Goal: Use online tool/utility: Utilize a website feature to perform a specific function

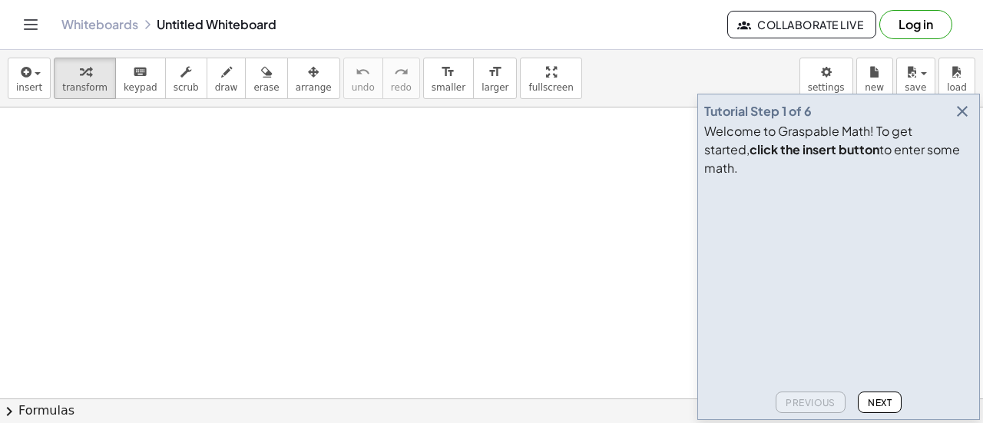
click at [966, 121] on icon "button" at bounding box center [962, 111] width 18 height 18
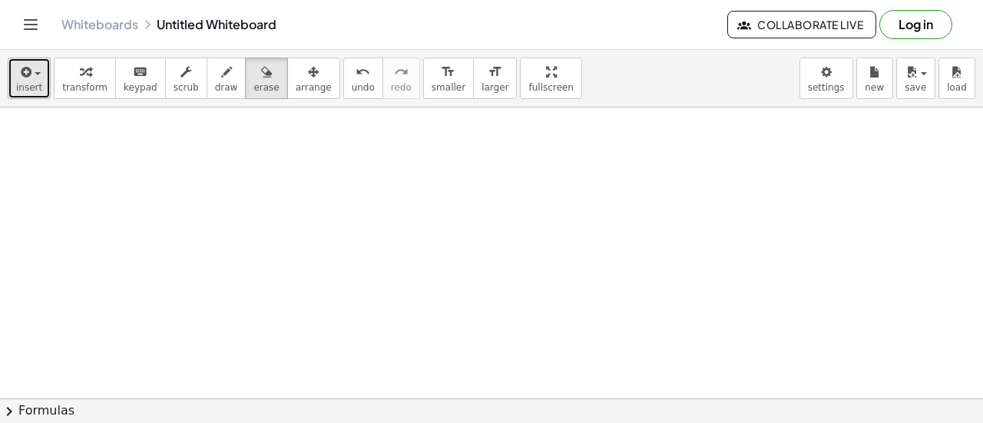
click at [32, 76] on div "button" at bounding box center [29, 71] width 26 height 18
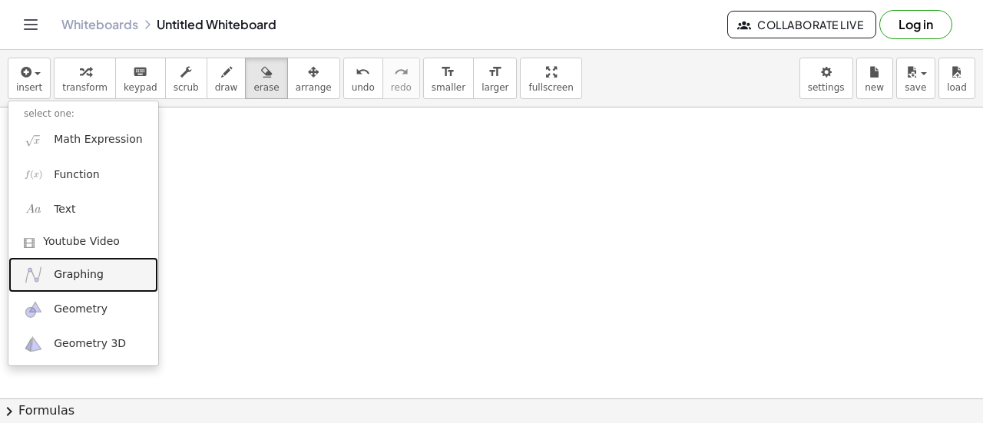
click at [65, 273] on span "Graphing" at bounding box center [79, 274] width 50 height 15
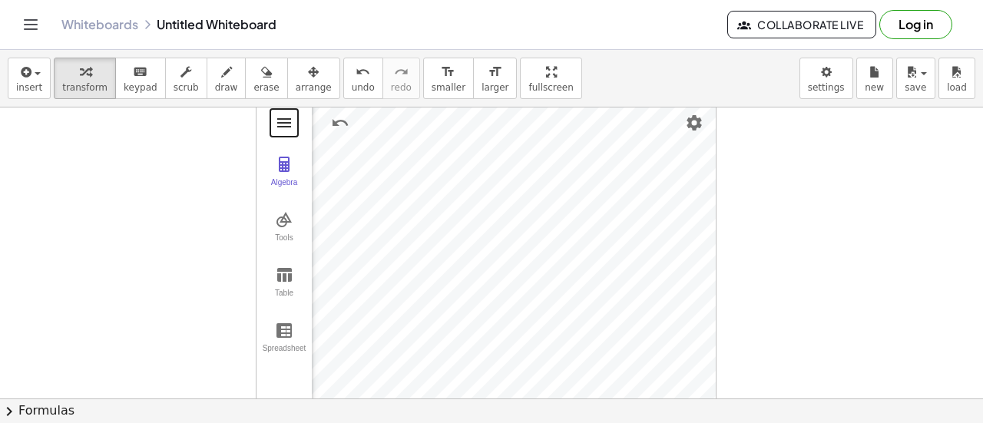
click at [293, 124] on button "Graphing Calculator" at bounding box center [284, 123] width 28 height 28
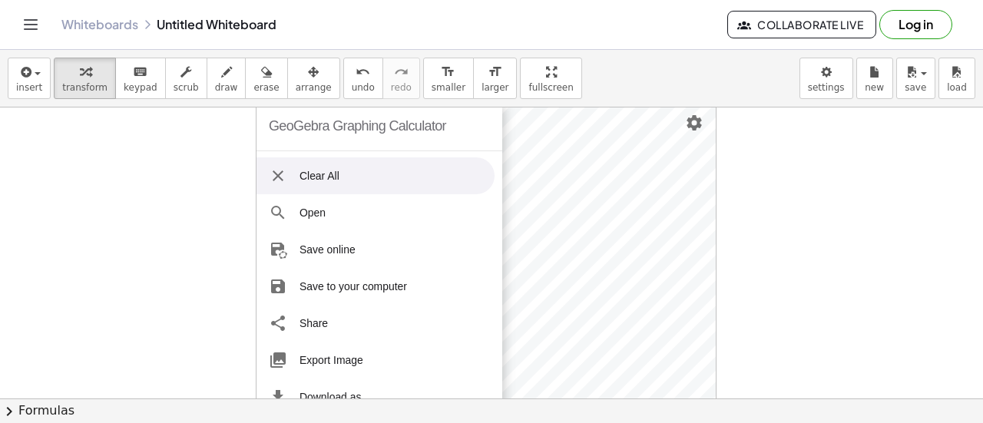
click at [281, 169] on img "Graphing Calculator" at bounding box center [278, 176] width 18 height 18
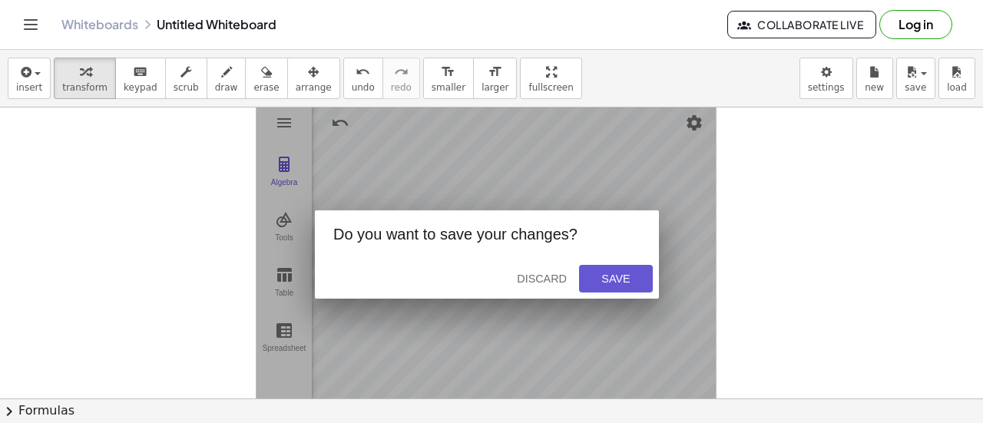
click at [538, 273] on div "Discard" at bounding box center [542, 279] width 50 height 12
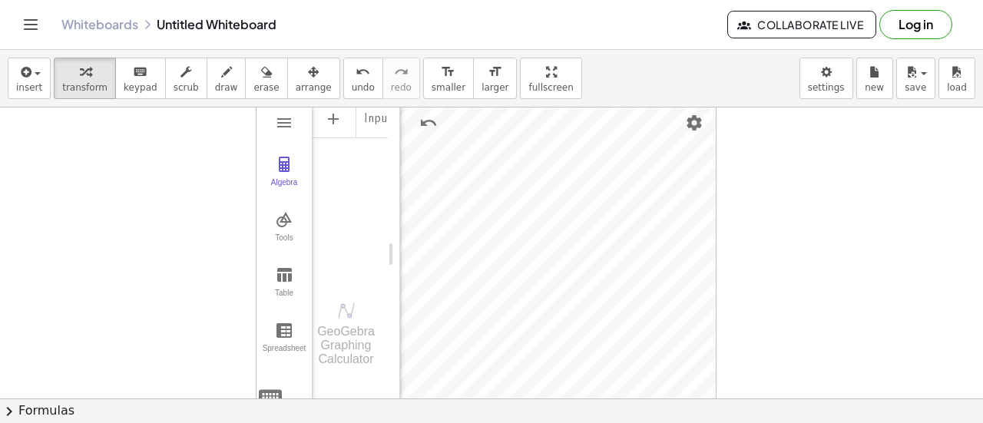
click at [345, 220] on div "Input…" at bounding box center [350, 190] width 76 height 180
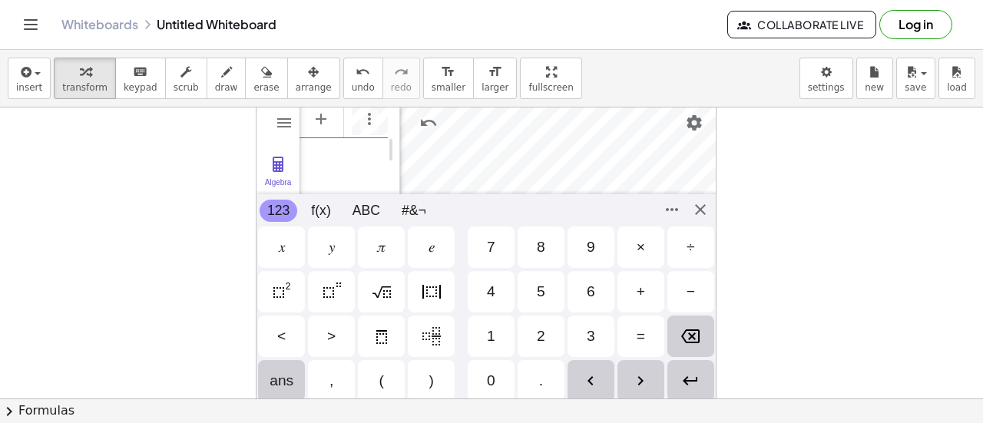
scroll to position [0, 17]
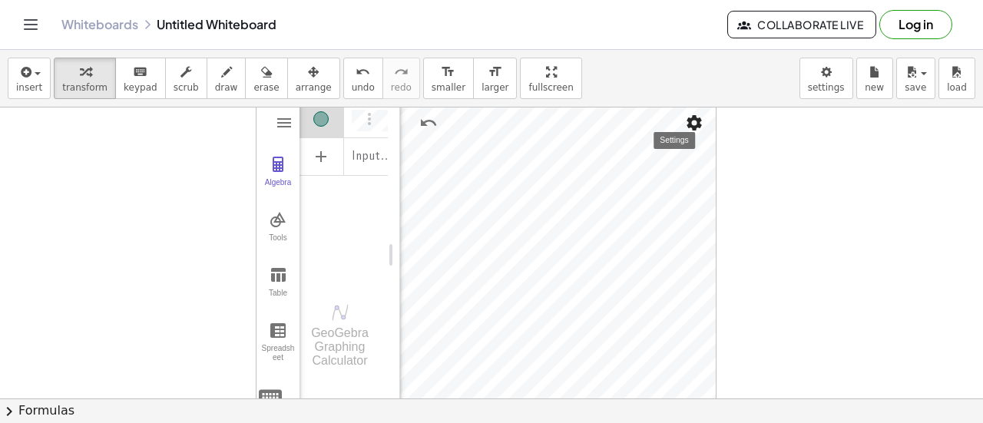
click at [699, 126] on img "Settings" at bounding box center [694, 123] width 18 height 18
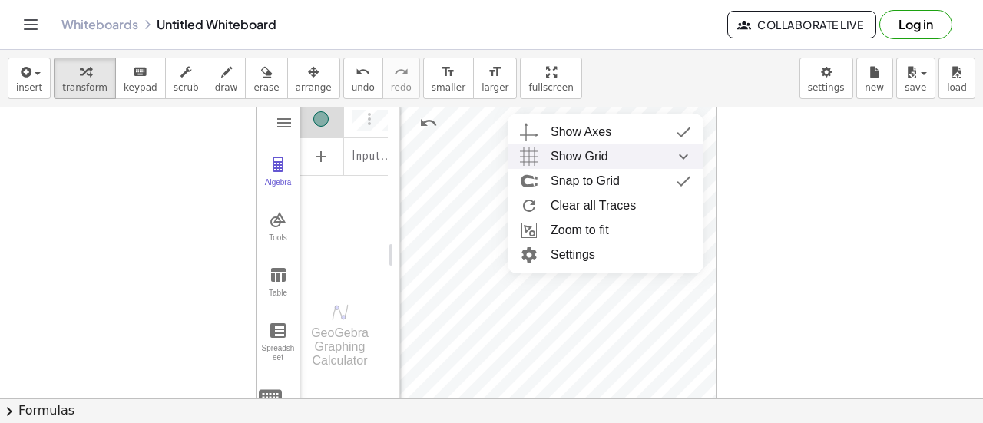
click at [633, 151] on div "Show Grid" at bounding box center [621, 156] width 141 height 25
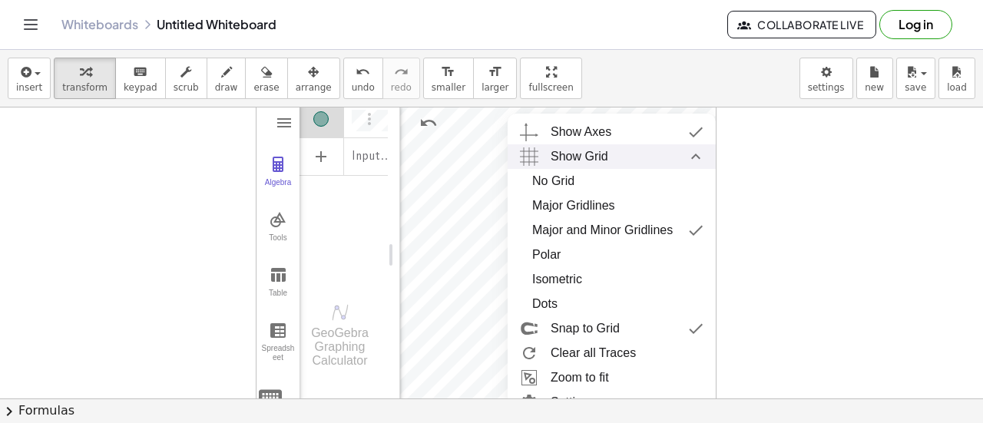
click at [633, 151] on div "Show Grid" at bounding box center [627, 156] width 153 height 25
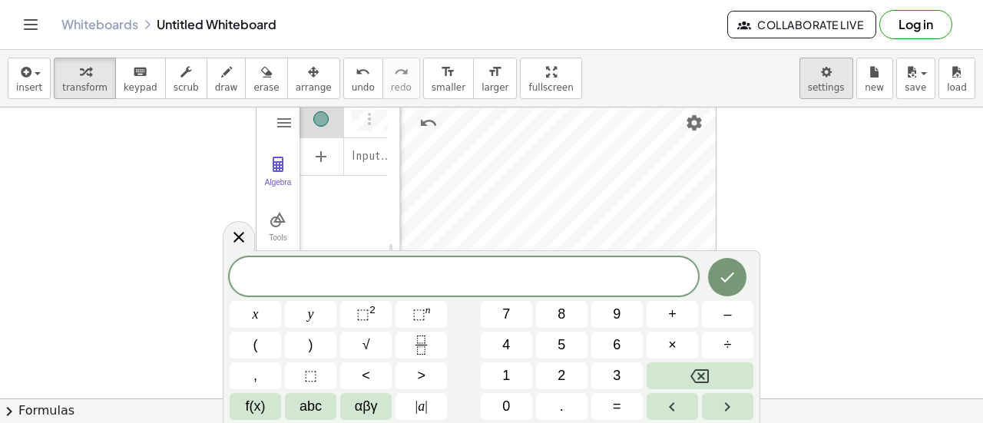
click at [819, 71] on body "Graspable Math Activities Get Started Activity Bank Assigned Work Classes White…" at bounding box center [491, 211] width 983 height 423
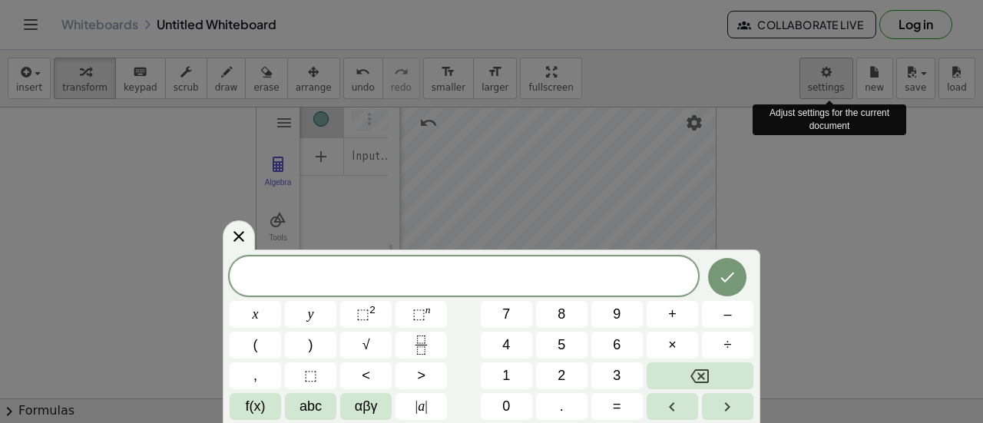
click at [819, 71] on body "Graspable Math Activities Get Started Activity Bank Assigned Work Classes White…" at bounding box center [491, 211] width 983 height 423
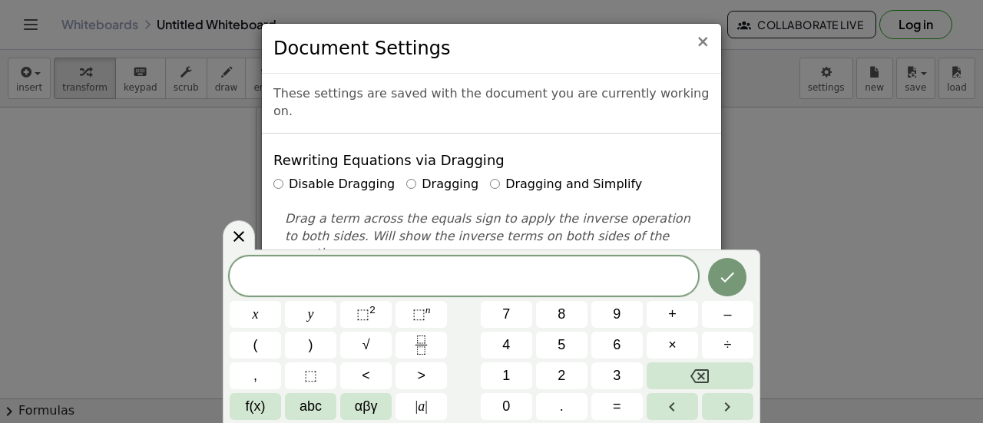
click at [704, 45] on span "×" at bounding box center [703, 41] width 14 height 18
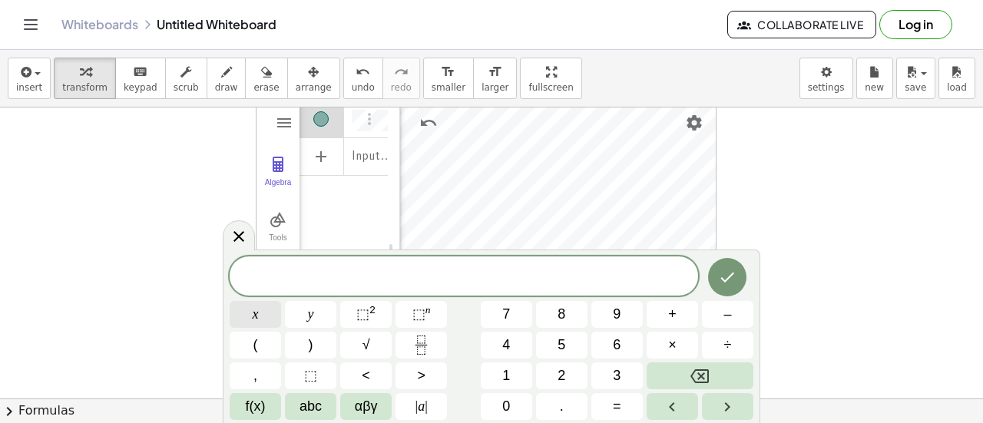
click at [263, 317] on button "x" at bounding box center [255, 314] width 51 height 27
click at [366, 310] on span "⬚" at bounding box center [362, 313] width 13 height 15
click at [685, 319] on button "+" at bounding box center [672, 314] width 51 height 27
click at [518, 376] on button "1" at bounding box center [506, 375] width 51 height 27
click at [728, 270] on icon "Done" at bounding box center [727, 274] width 18 height 18
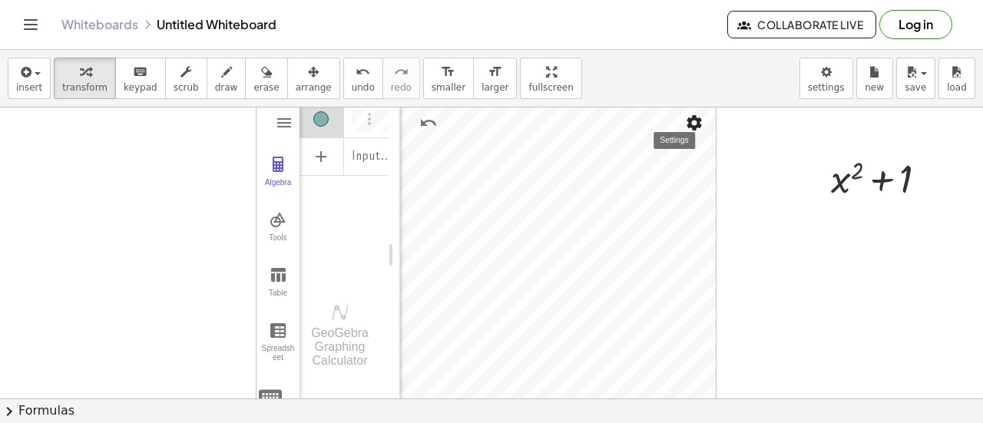
click at [700, 134] on button "Settings" at bounding box center [694, 123] width 28 height 28
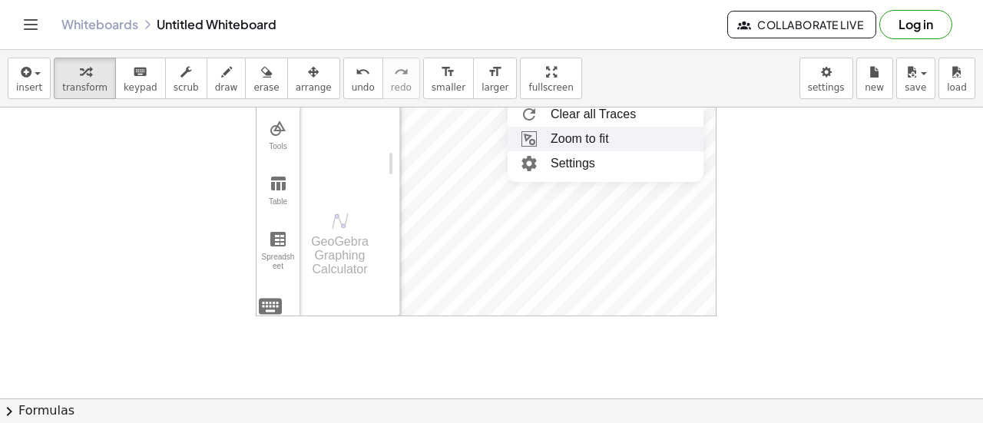
scroll to position [97, 0]
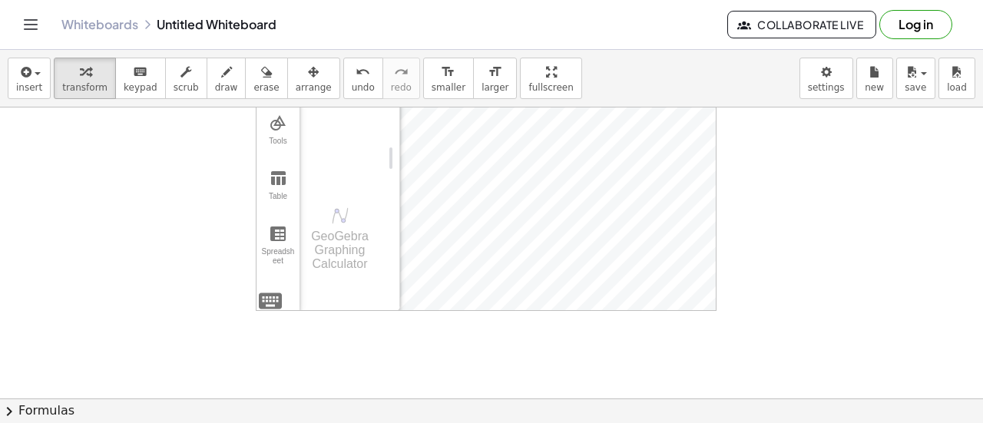
click at [757, 223] on div at bounding box center [491, 353] width 983 height 684
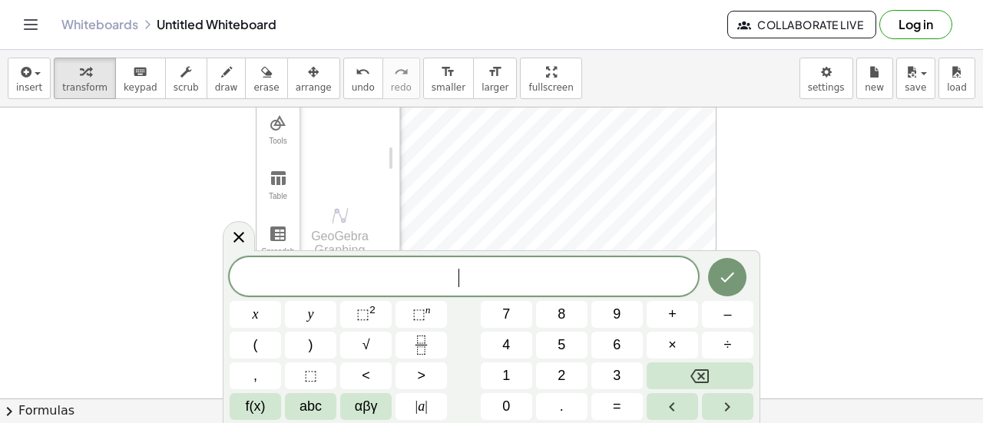
click at [729, 177] on div at bounding box center [491, 353] width 983 height 684
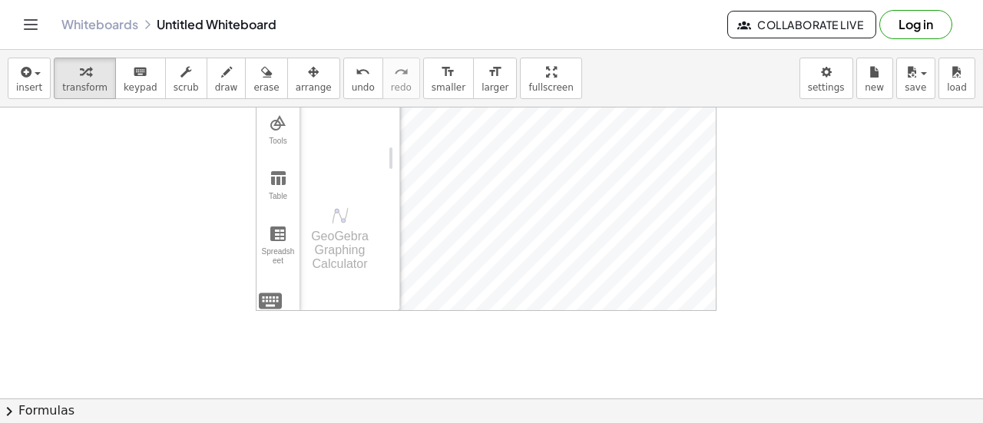
scroll to position [0, 0]
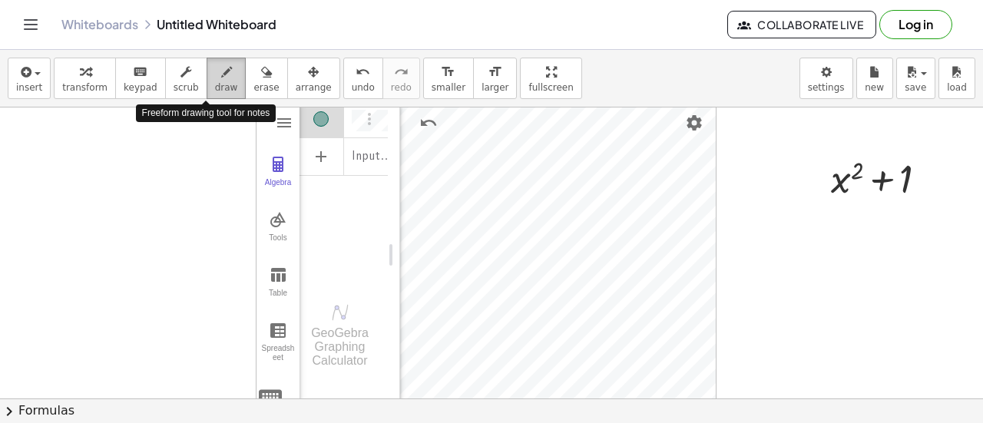
click at [215, 82] on span "draw" at bounding box center [226, 87] width 23 height 11
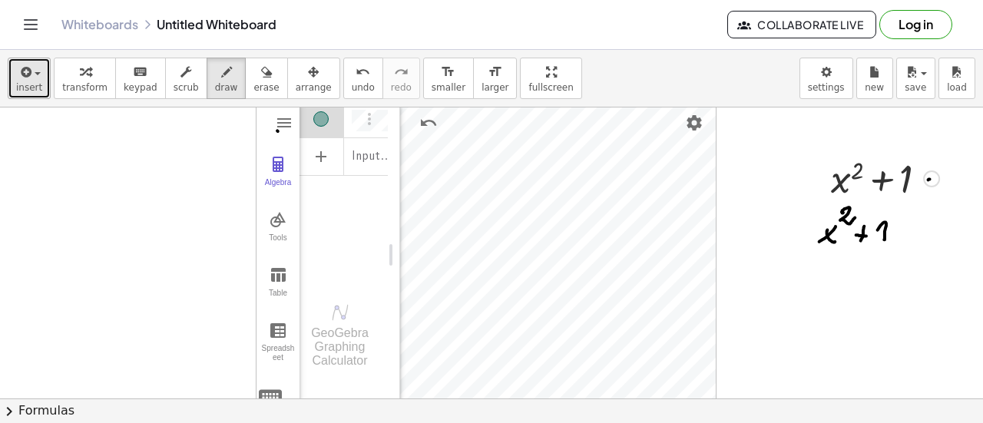
click at [38, 79] on button "insert" at bounding box center [29, 78] width 43 height 41
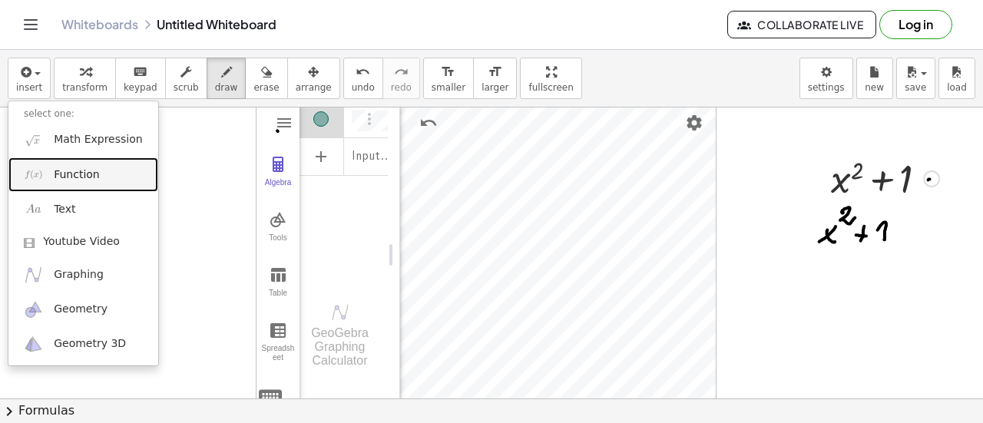
click at [80, 173] on span "Function" at bounding box center [77, 174] width 46 height 15
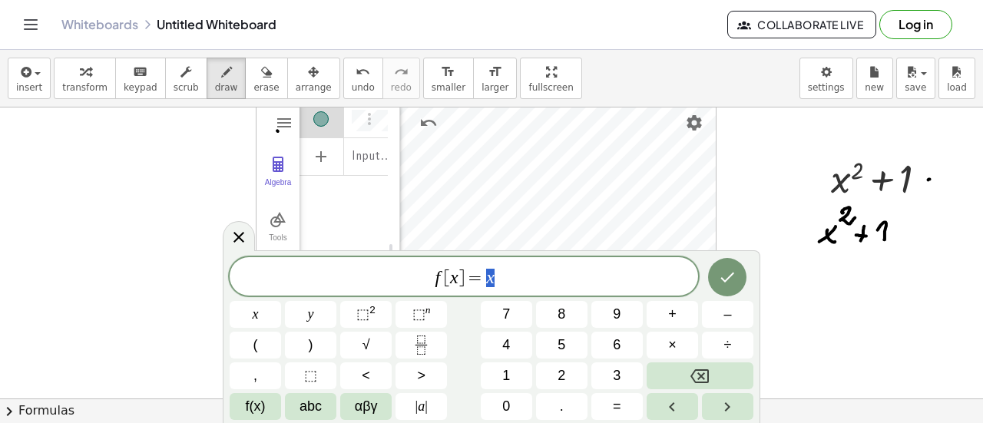
click at [241, 242] on icon at bounding box center [239, 237] width 18 height 18
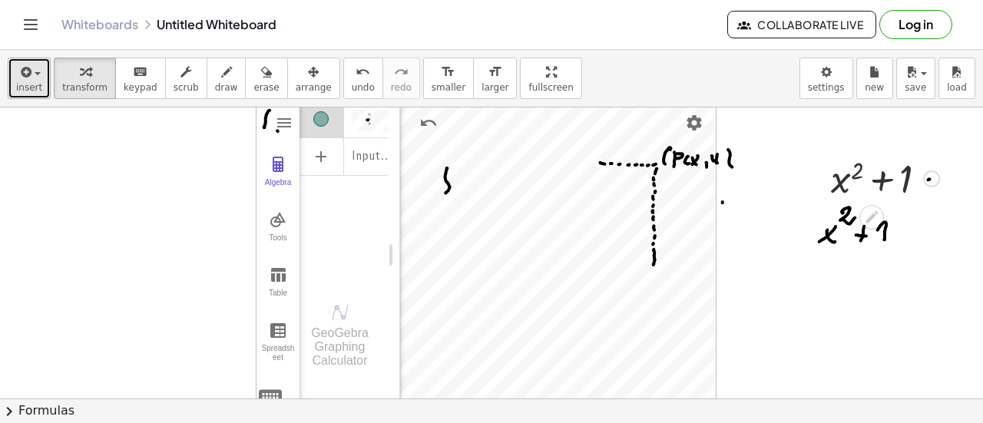
click at [29, 82] on span "insert" at bounding box center [29, 87] width 26 height 11
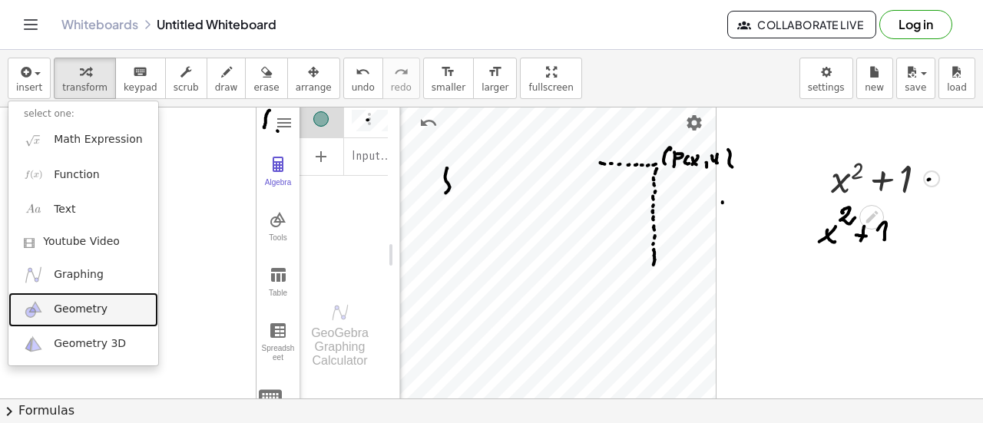
click at [81, 303] on span "Geometry" at bounding box center [81, 309] width 54 height 15
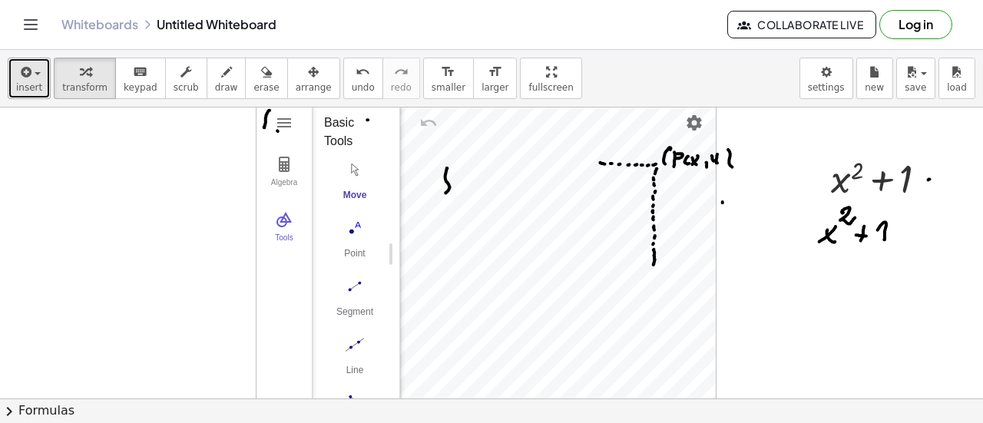
click at [38, 72] on button "insert" at bounding box center [29, 78] width 43 height 41
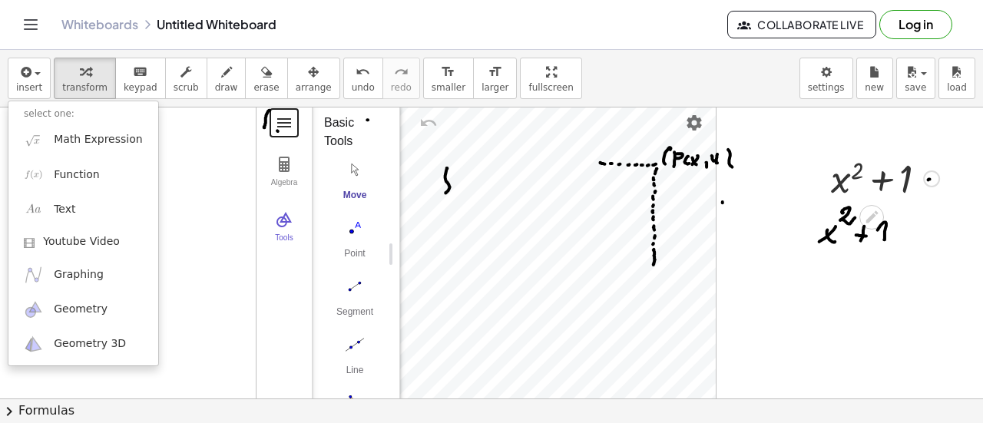
click at [280, 131] on button "Geometry" at bounding box center [284, 123] width 28 height 28
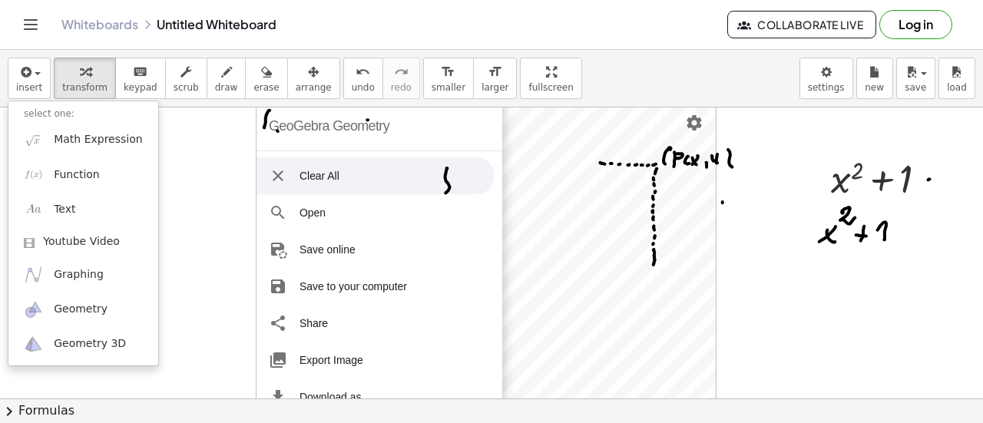
click at [266, 141] on div "GeoGebra Geometry" at bounding box center [380, 126] width 246 height 50
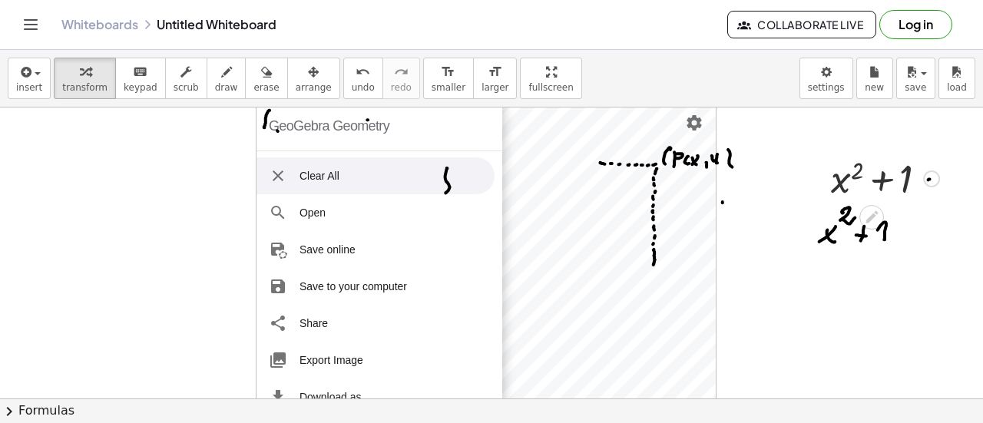
click at [260, 147] on div "GeoGebra Geometry" at bounding box center [380, 126] width 246 height 50
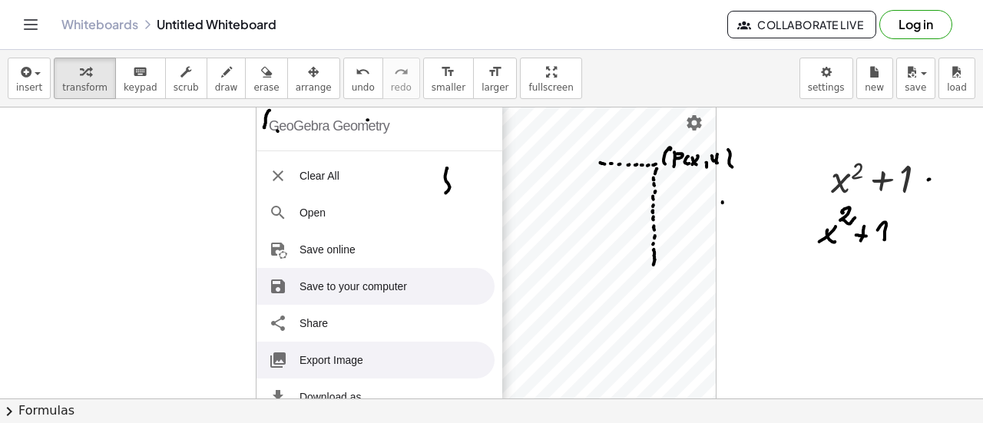
click at [378, 354] on li "Export Image" at bounding box center [376, 360] width 238 height 37
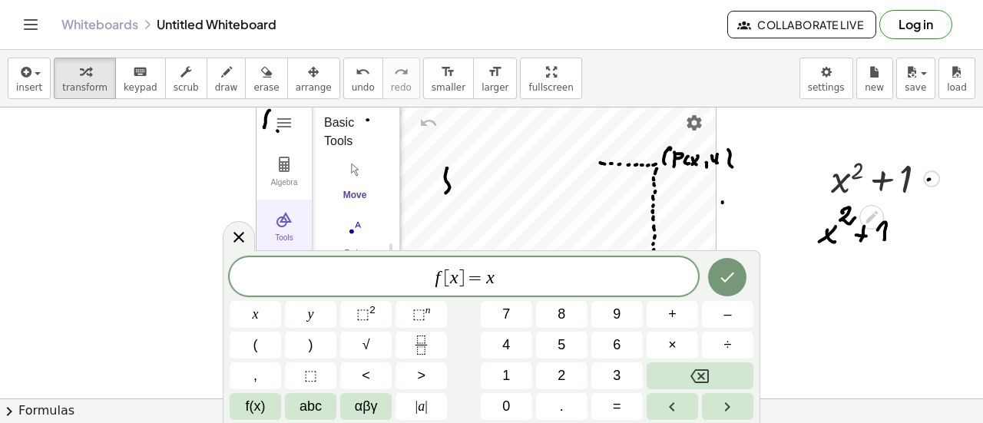
click at [246, 237] on icon at bounding box center [239, 237] width 18 height 18
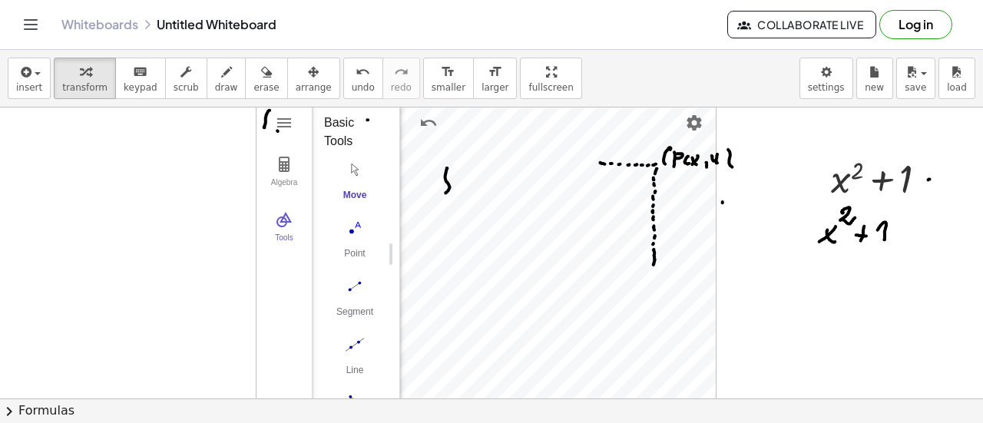
click at [369, 118] on div "Basic Tools Move Point Segment Line Polygon Circle with Center through Point Mo…" at bounding box center [350, 329] width 76 height 456
click at [690, 126] on img "Settings" at bounding box center [694, 123] width 18 height 18
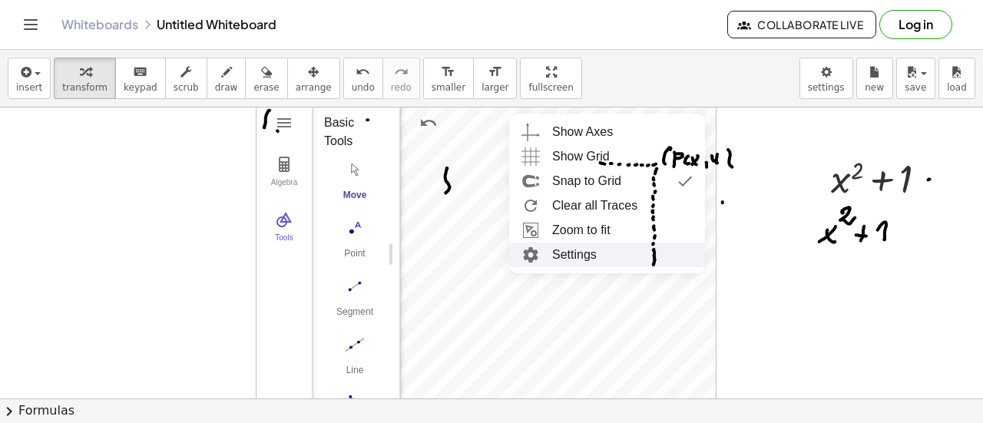
click at [561, 255] on li "Settings" at bounding box center [607, 255] width 196 height 25
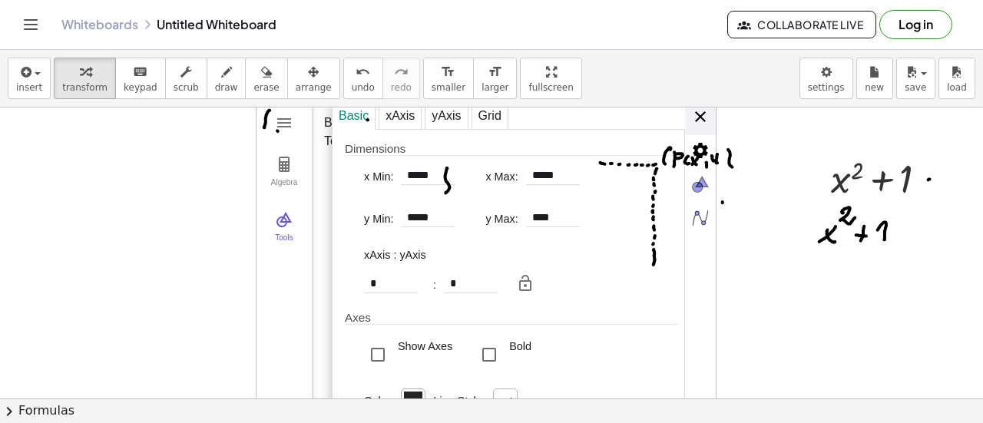
click at [705, 117] on img "Geometry" at bounding box center [700, 116] width 31 height 31
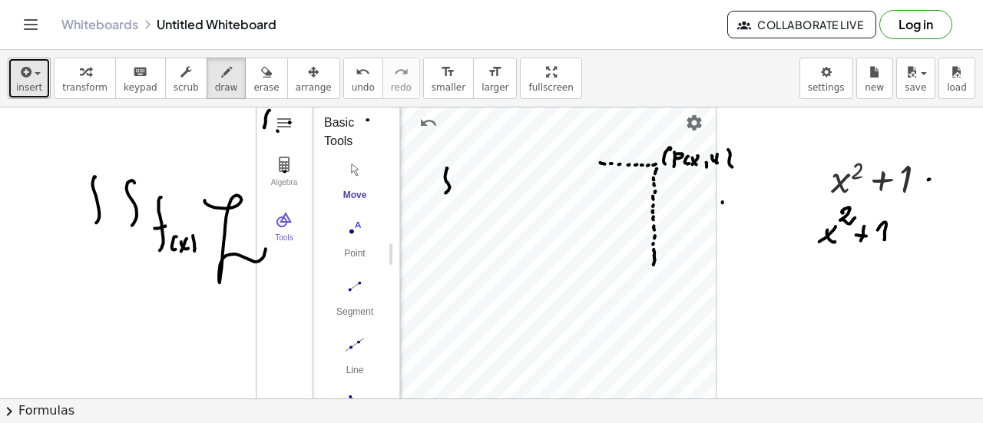
click at [28, 69] on icon "button" at bounding box center [25, 72] width 14 height 18
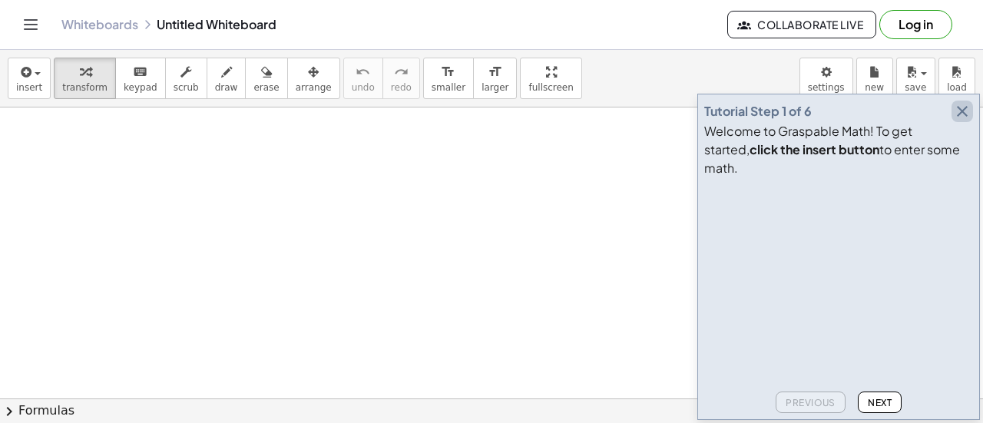
click at [967, 121] on icon "button" at bounding box center [962, 111] width 18 height 18
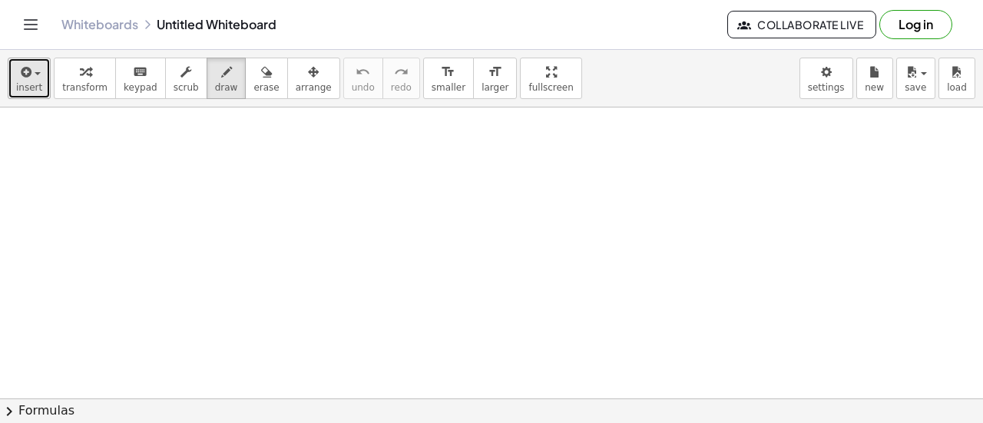
click at [37, 74] on span "button" at bounding box center [38, 73] width 6 height 3
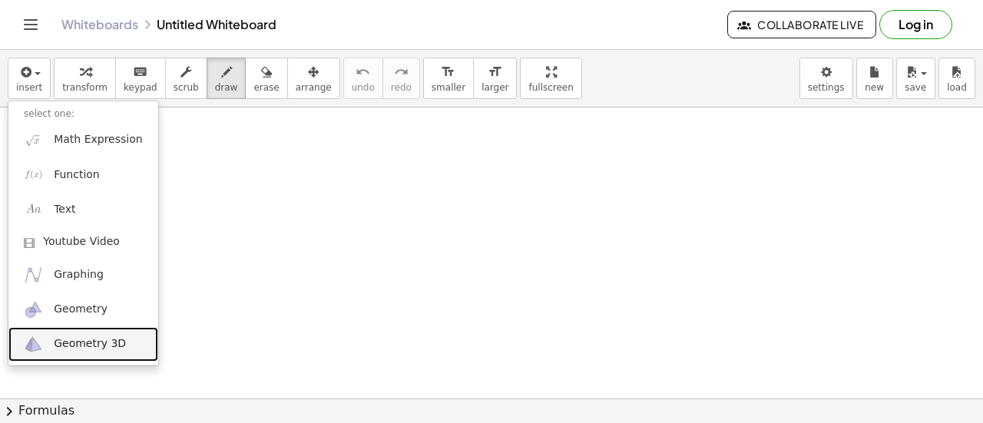
click at [108, 346] on span "Geometry 3D" at bounding box center [90, 343] width 72 height 15
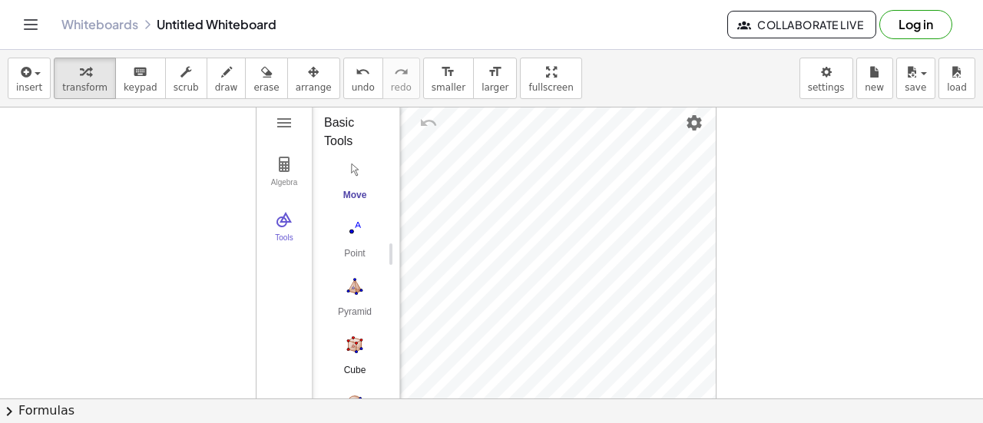
click at [353, 343] on img "Cube. Select two points or other corresponding objects" at bounding box center [354, 345] width 61 height 25
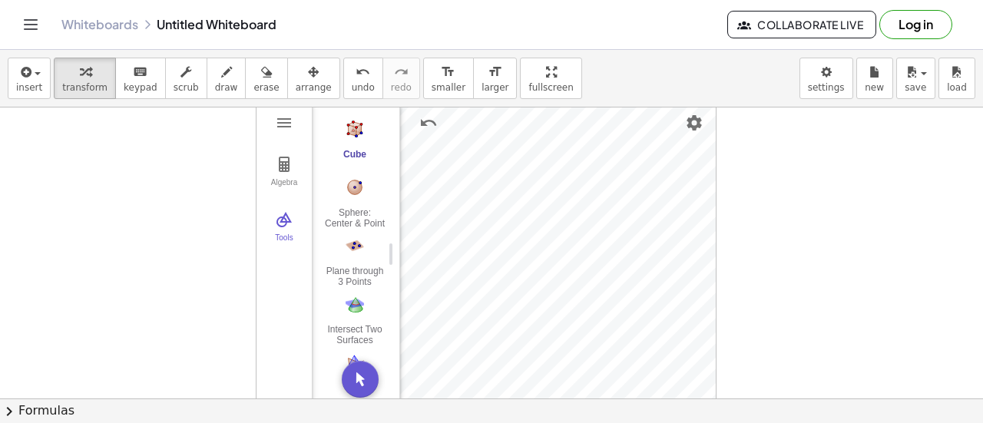
scroll to position [222, 0]
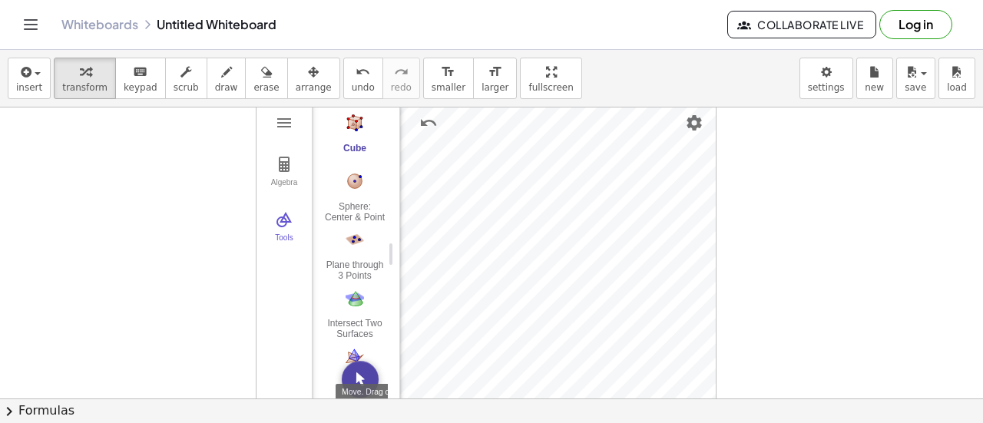
click at [356, 379] on img "Move. Drag or select object" at bounding box center [360, 379] width 37 height 37
click at [366, 293] on img "Intersect Two Surfaces. Select two surfaces" at bounding box center [354, 298] width 61 height 25
click at [361, 377] on img "Move. Drag or select object" at bounding box center [360, 379] width 37 height 37
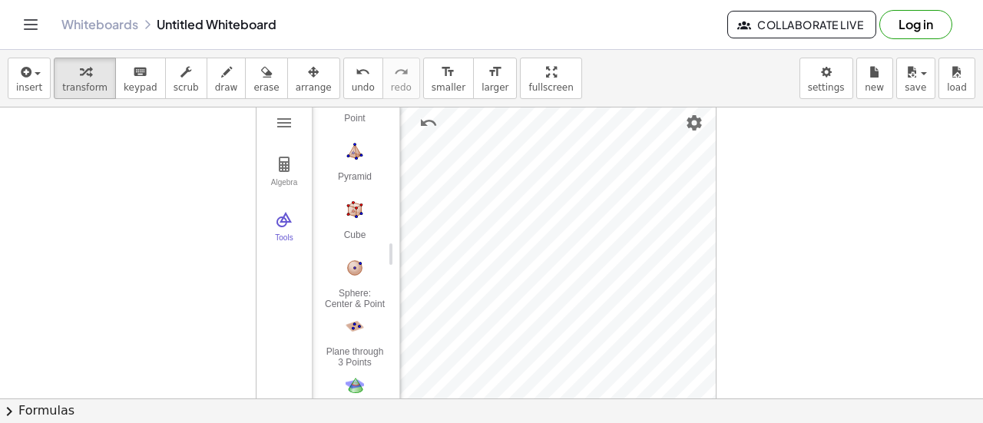
scroll to position [121, 0]
